Goal: Information Seeking & Learning: Learn about a topic

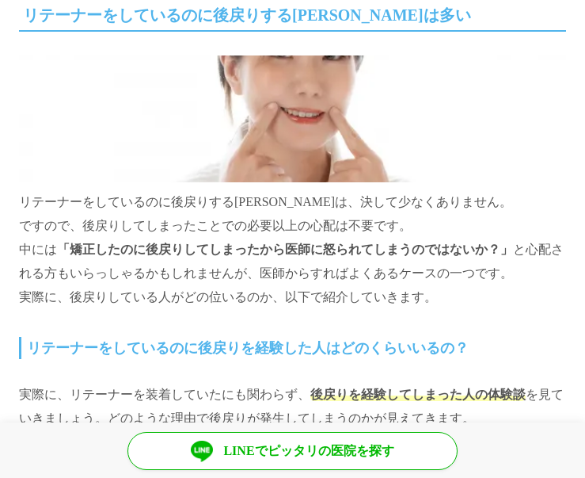
scroll to position [792, 0]
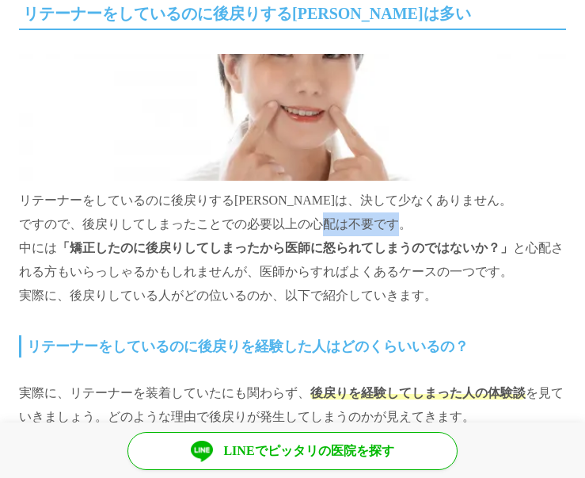
drag, startPoint x: 320, startPoint y: 221, endPoint x: 387, endPoint y: 223, distance: 67.4
click at [387, 223] on p "リテーナーをしているのに後戻りする[PERSON_NAME]は、決して少なくありません。 ですので、後戻りしてしまったことでの必要以上の心配は不要です。 中に…" at bounding box center [292, 180] width 547 height 253
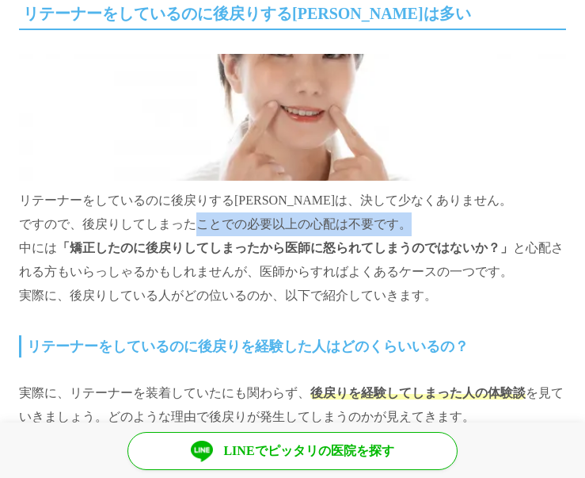
drag, startPoint x: 182, startPoint y: 223, endPoint x: 394, endPoint y: 222, distance: 211.5
click at [394, 222] on p "リテーナーをしているのに後戻りする[PERSON_NAME]は、決して少なくありません。 ですので、後戻りしてしまったことでの必要以上の心配は不要です。 中に…" at bounding box center [292, 180] width 547 height 253
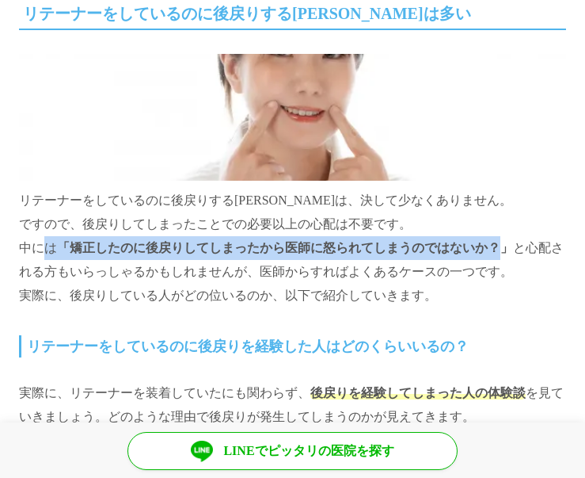
drag, startPoint x: 34, startPoint y: 249, endPoint x: 499, endPoint y: 244, distance: 465.0
click at [499, 244] on p "リテーナーをしているのに後戻りする[PERSON_NAME]は、決して少なくありません。 ですので、後戻りしてしまったことでの必要以上の心配は不要です。 中に…" at bounding box center [292, 180] width 547 height 253
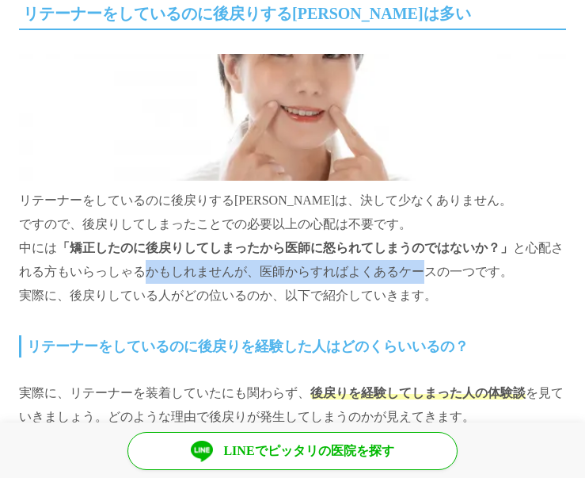
drag, startPoint x: 151, startPoint y: 273, endPoint x: 429, endPoint y: 273, distance: 277.3
click at [429, 273] on p "リテーナーをしているのに後戻りする[PERSON_NAME]は、決して少なくありません。 ですので、後戻りしてしまったことでの必要以上の心配は不要です。 中に…" at bounding box center [292, 180] width 547 height 253
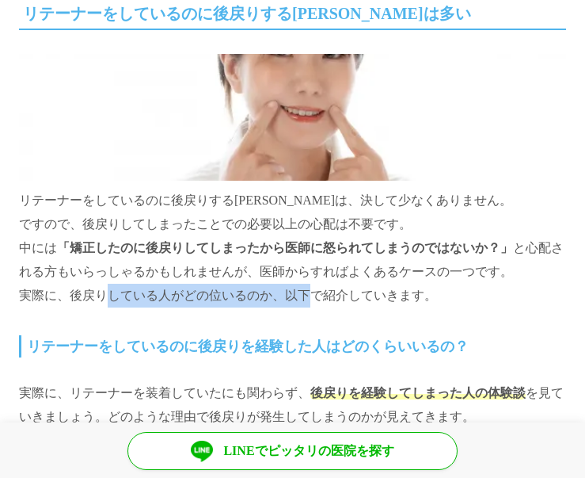
drag, startPoint x: 97, startPoint y: 295, endPoint x: 311, endPoint y: 294, distance: 213.9
click at [311, 294] on p "リテーナーをしているのに後戻りする[PERSON_NAME]は、決して少なくありません。 ですので、後戻りしてしまったことでの必要以上の心配は不要です。 中に…" at bounding box center [292, 180] width 547 height 253
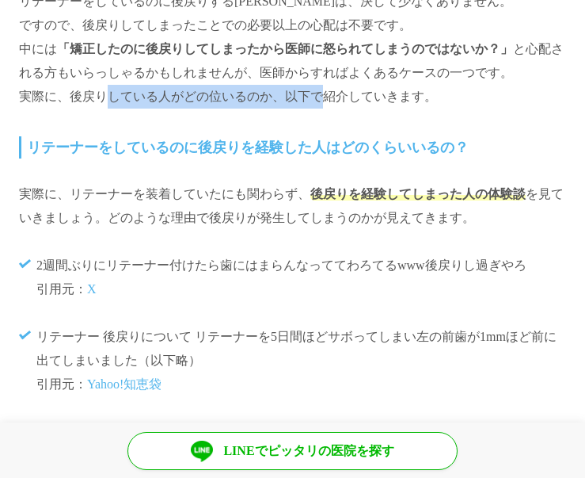
scroll to position [1030, 0]
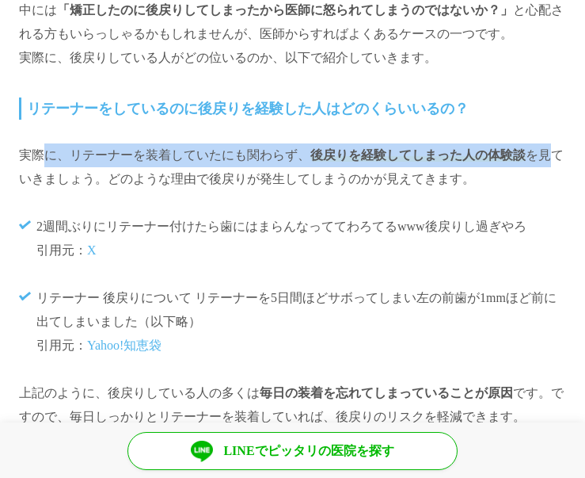
drag, startPoint x: 49, startPoint y: 156, endPoint x: 539, endPoint y: 153, distance: 489.6
click at [539, 153] on p "実際に、リテーナーを装着していたにも関わらず、 後戻りを経験してしまった人の体験談 を見ていきましょう。どのような理由で後戻りが発生してしまうのかが見えてきま…" at bounding box center [292, 167] width 547 height 48
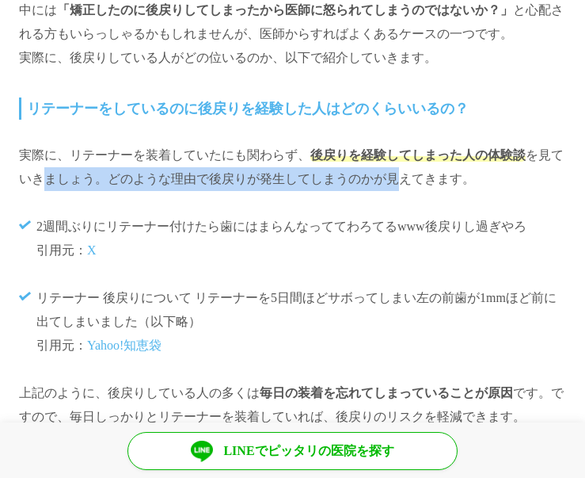
drag, startPoint x: 49, startPoint y: 181, endPoint x: 430, endPoint y: 181, distance: 381.0
click at [430, 181] on p "実際に、リテーナーを装着していたにも関わらず、 後戻りを経験してしまった人の体験談 を見ていきましょう。どのような理由で後戻りが発生してしまうのかが見えてきま…" at bounding box center [292, 167] width 547 height 48
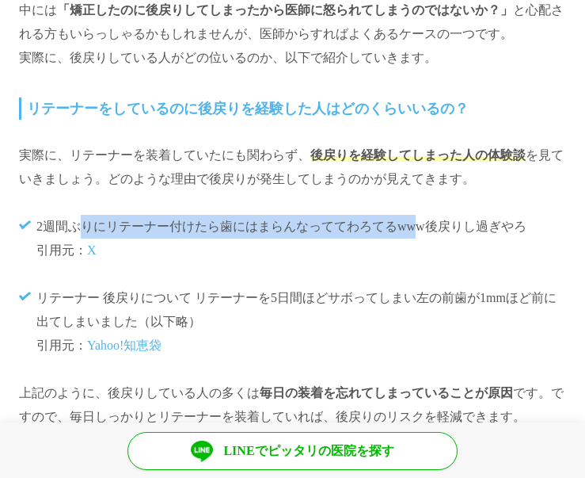
drag, startPoint x: 79, startPoint y: 227, endPoint x: 426, endPoint y: 226, distance: 347.0
click at [426, 226] on p "2週間ぶりにリテーナー付けたら歯にはまらんなっててわろてるwww後戻りし過ぎやろ 引用元： X" at bounding box center [301, 239] width 530 height 48
click at [196, 223] on p "2週間ぶりにリテーナー付けたら歯にはまらんなっててわろてるwww後戻りし過ぎやろ 引用元： X" at bounding box center [301, 239] width 530 height 48
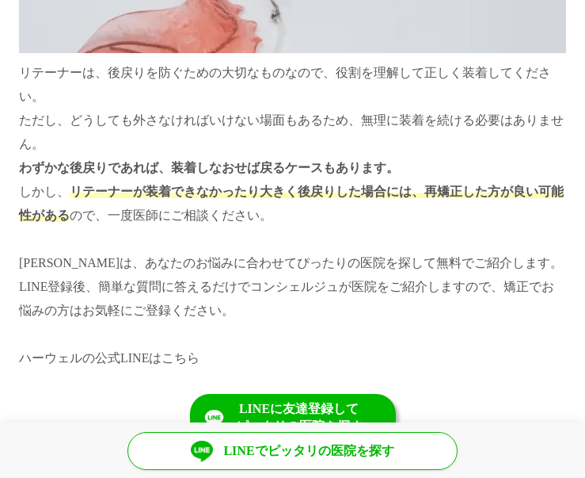
scroll to position [6892, 0]
